Goal: Task Accomplishment & Management: Manage account settings

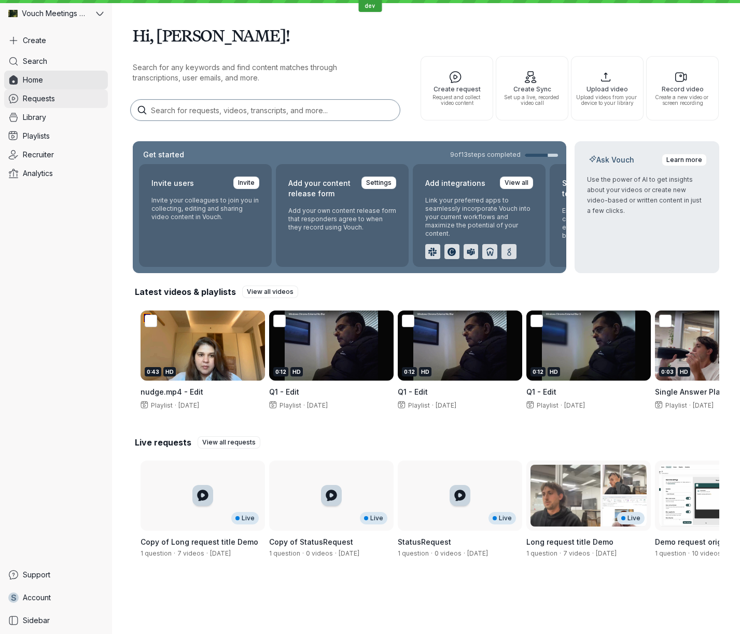
click at [30, 99] on span "Requests" at bounding box center [39, 98] width 32 height 10
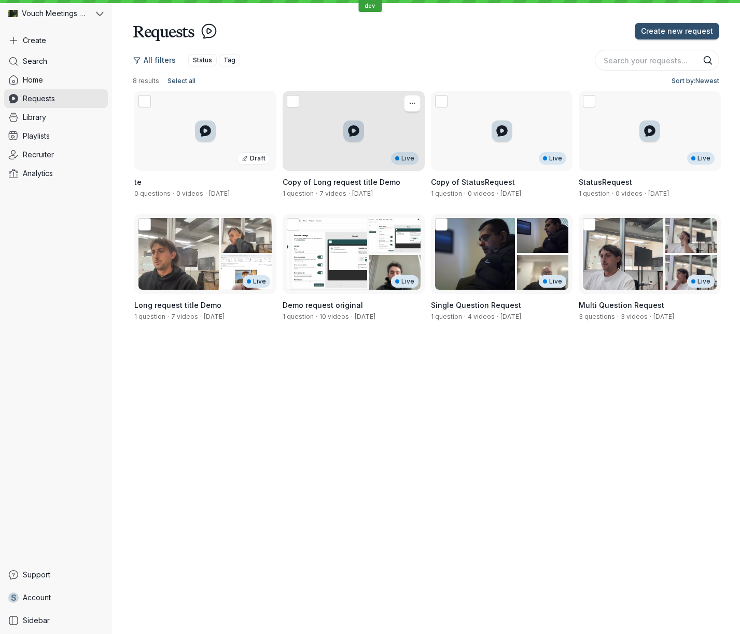
click at [348, 162] on div "Live" at bounding box center [354, 131] width 142 height 80
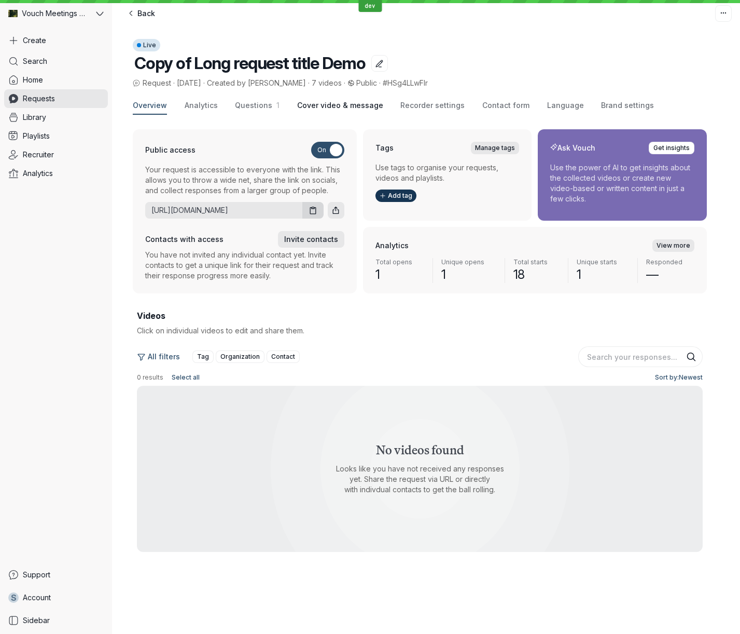
click at [299, 105] on span "Cover video & message" at bounding box center [340, 105] width 86 height 10
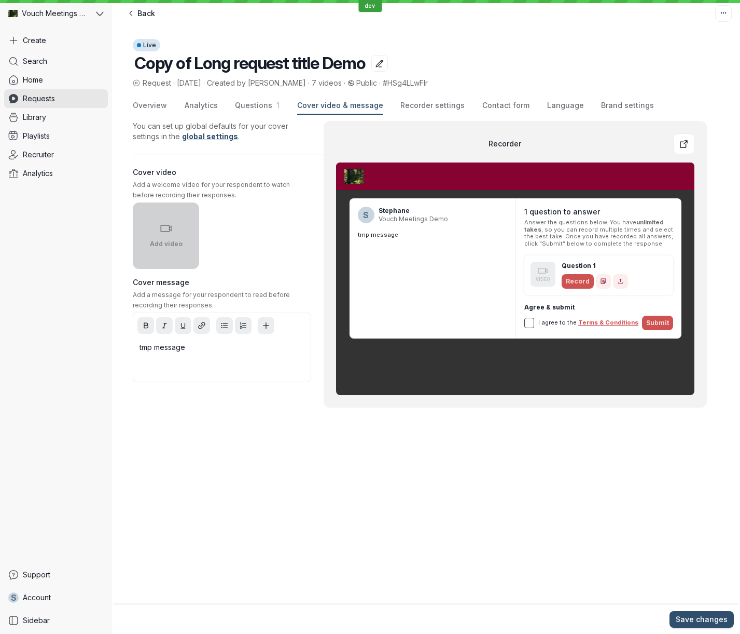
click at [198, 227] on button "Add video" at bounding box center [166, 235] width 66 height 66
